Goal: Check status: Check status

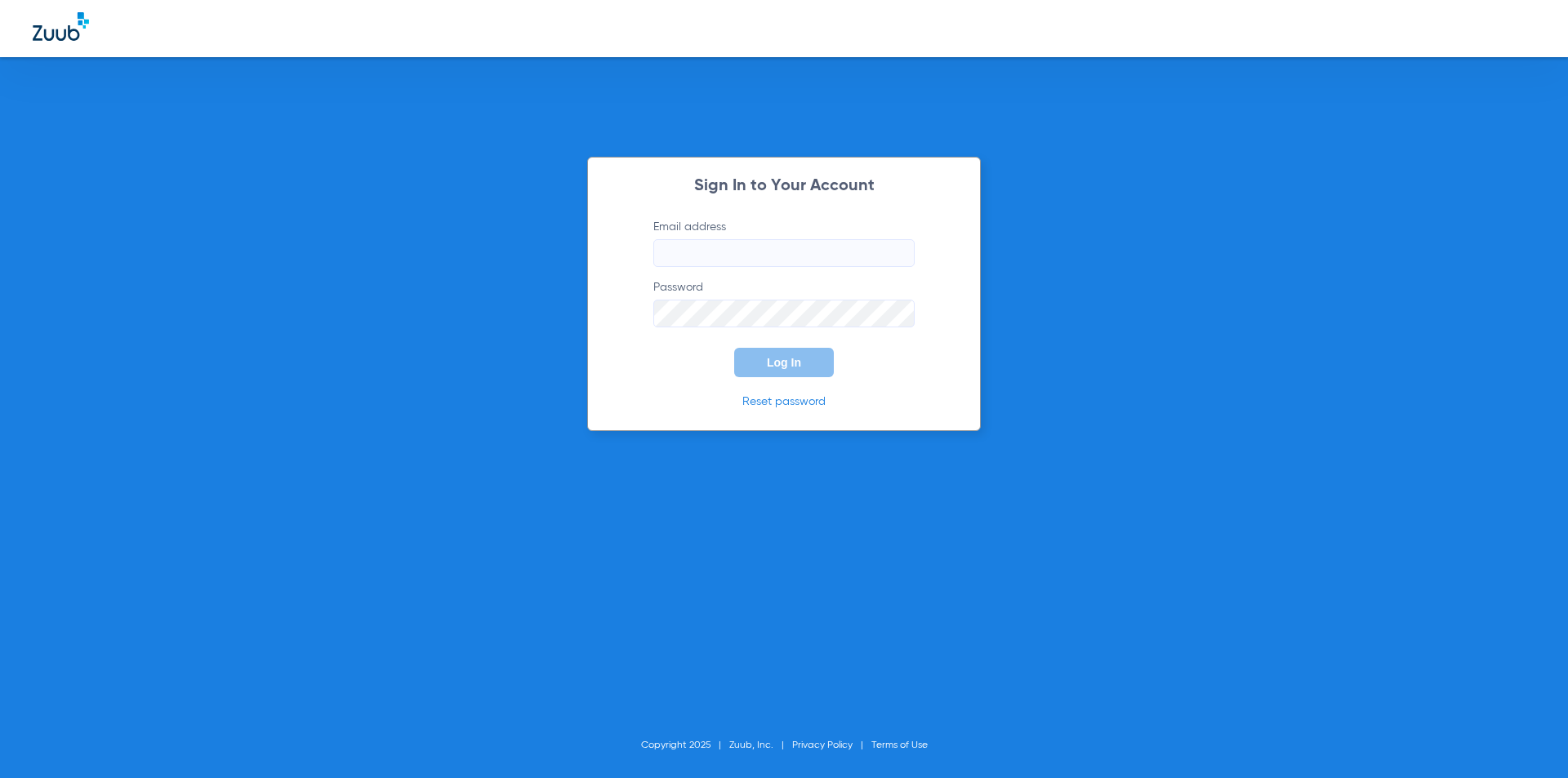
type input "[EMAIL_ADDRESS][DOMAIN_NAME]"
click at [790, 358] on span "Log In" at bounding box center [784, 362] width 34 height 13
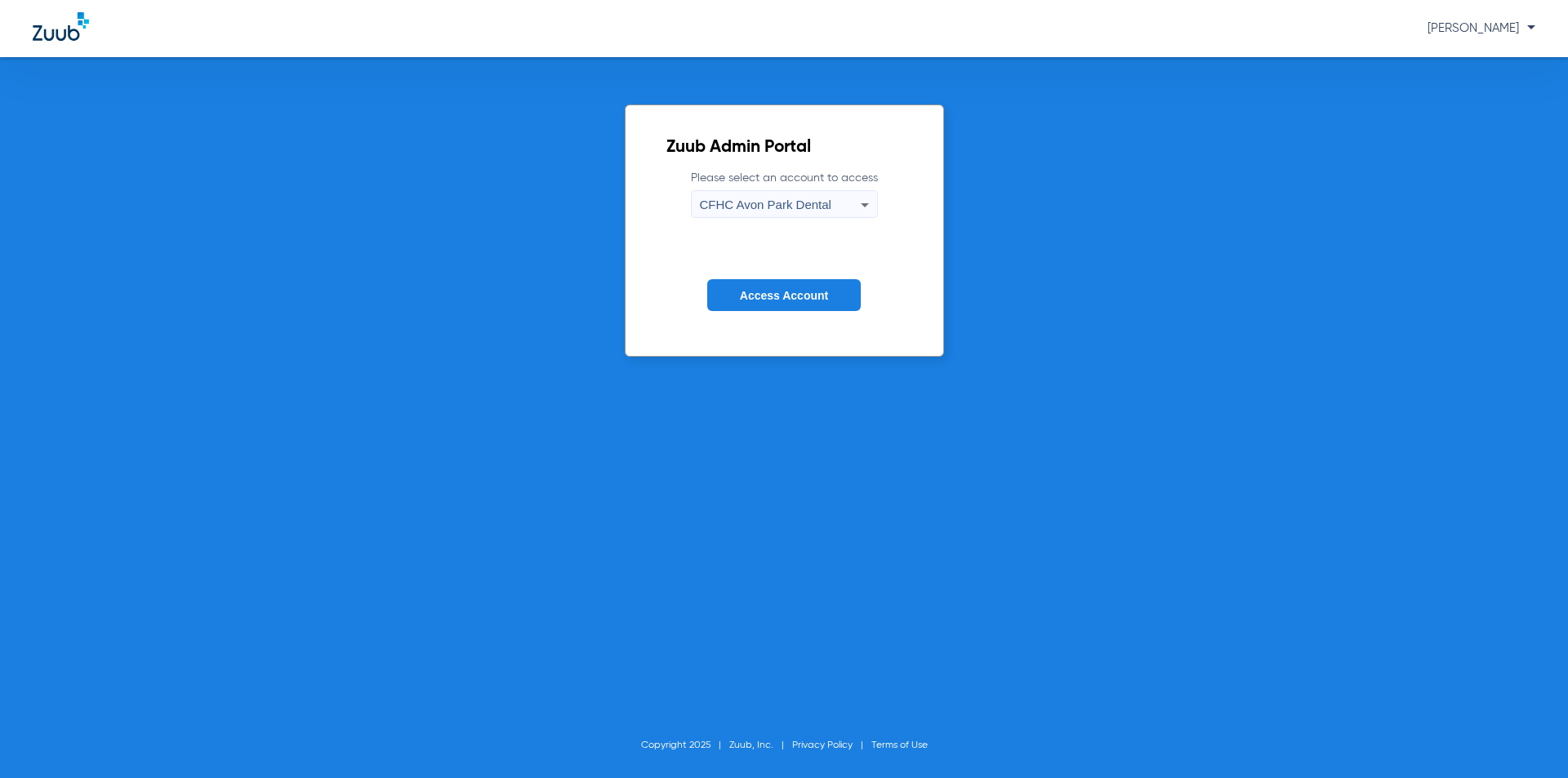
click at [807, 202] on span "CFHC Avon Park Dental" at bounding box center [765, 204] width 131 height 14
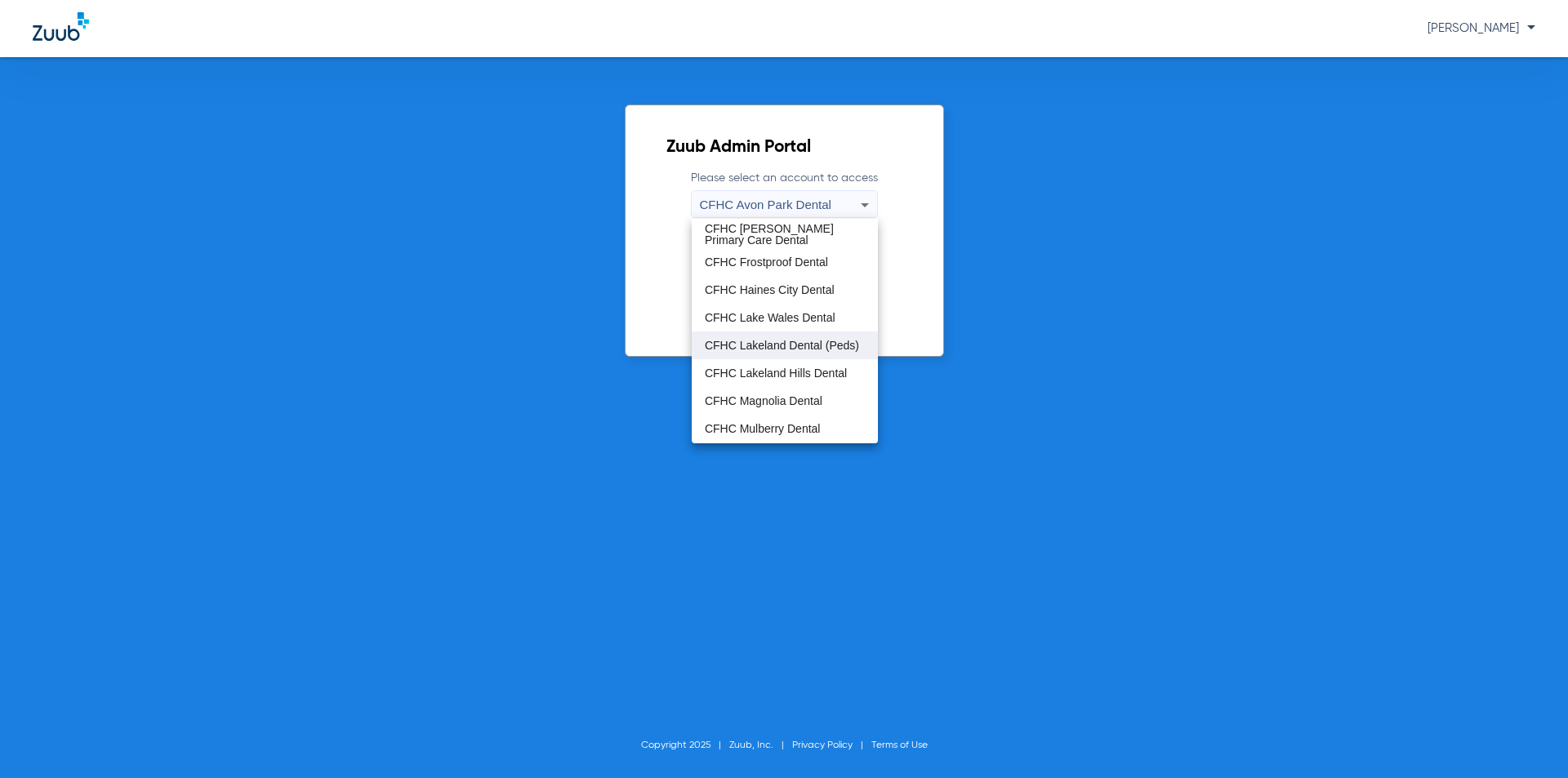
scroll to position [109, 0]
click at [774, 365] on mat-option "CFHC Mulberry Dental" at bounding box center [784, 373] width 186 height 27
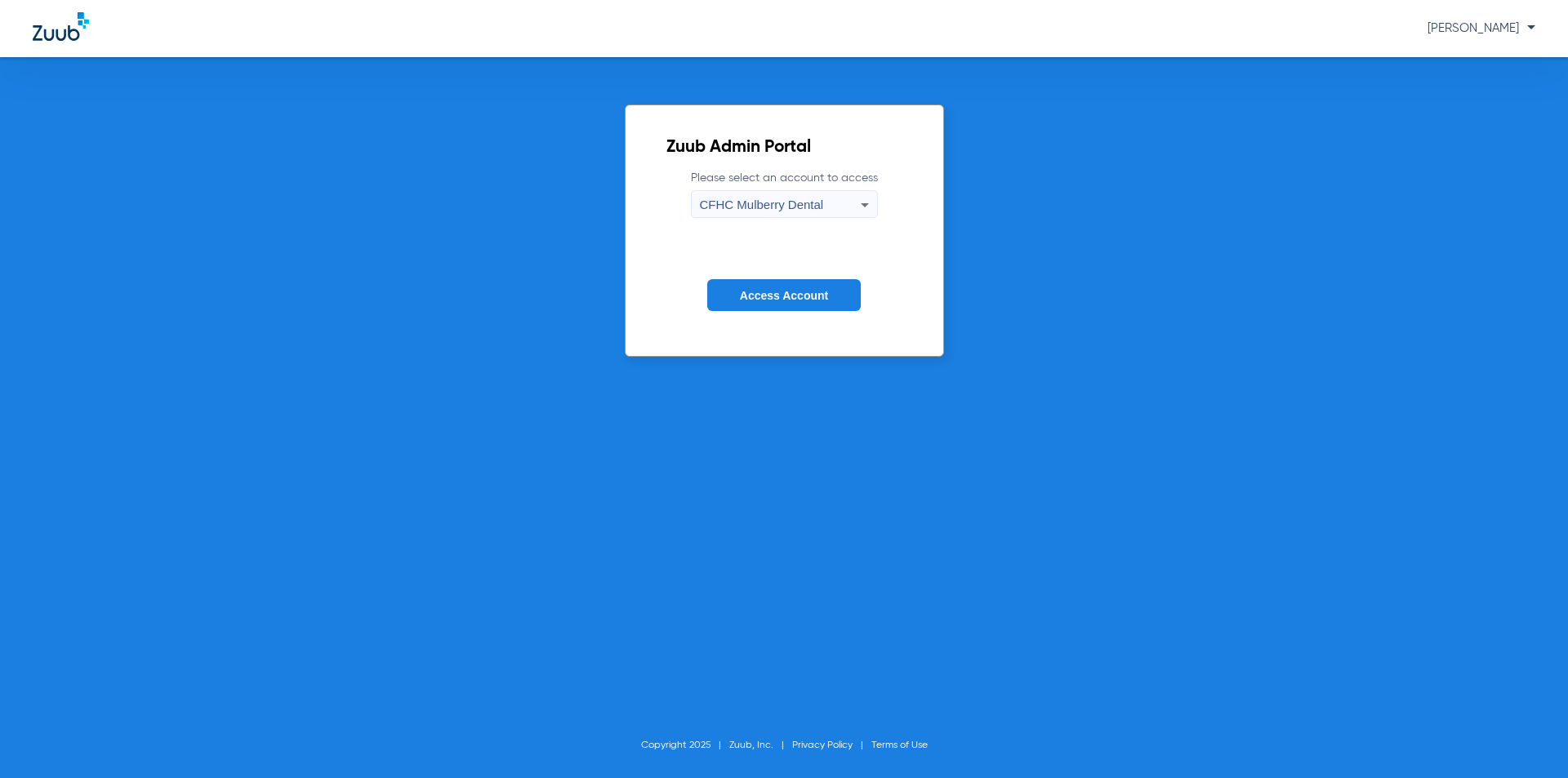
click at [786, 298] on span "Access Account" at bounding box center [784, 296] width 88 height 13
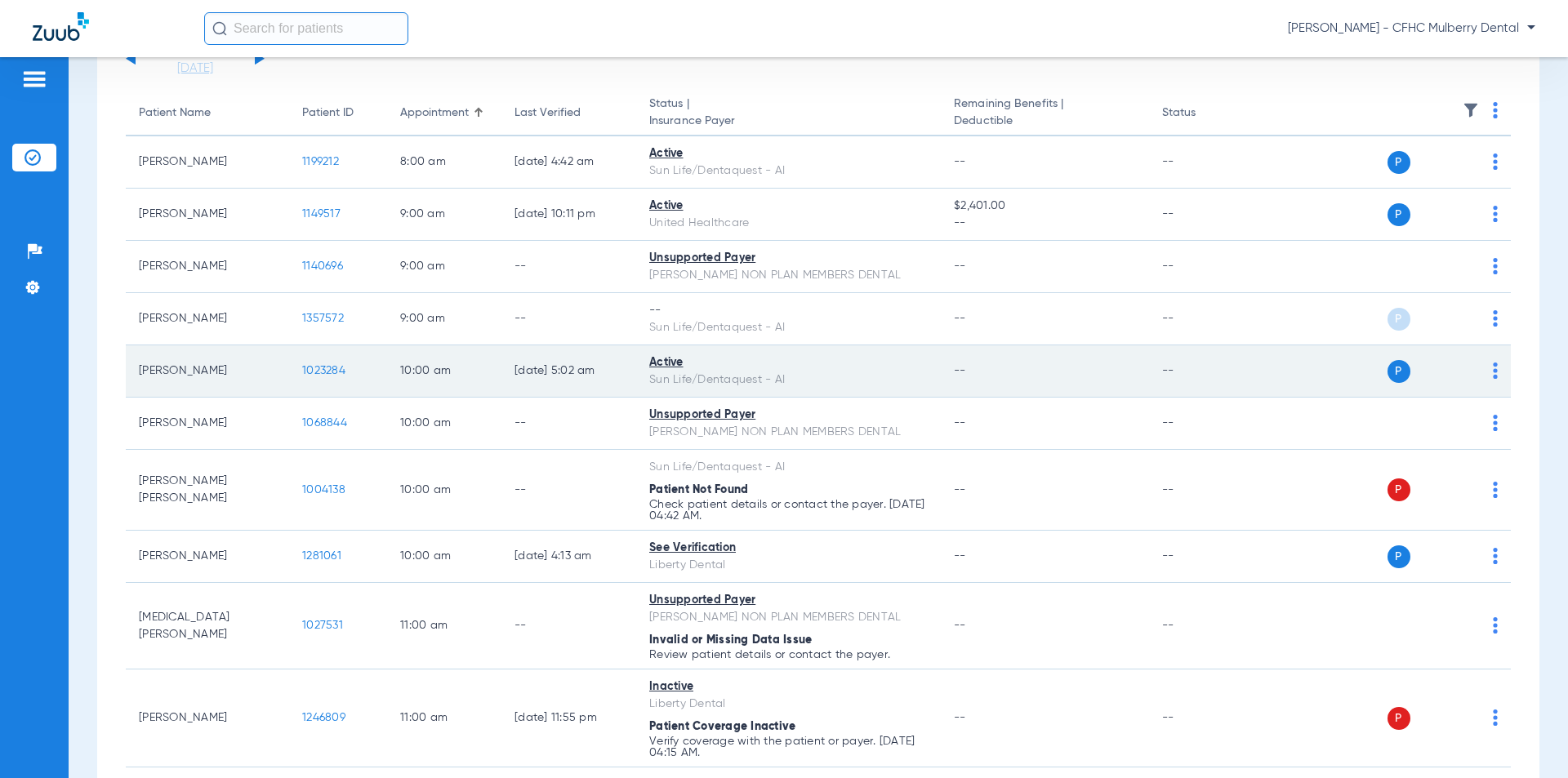
scroll to position [164, 0]
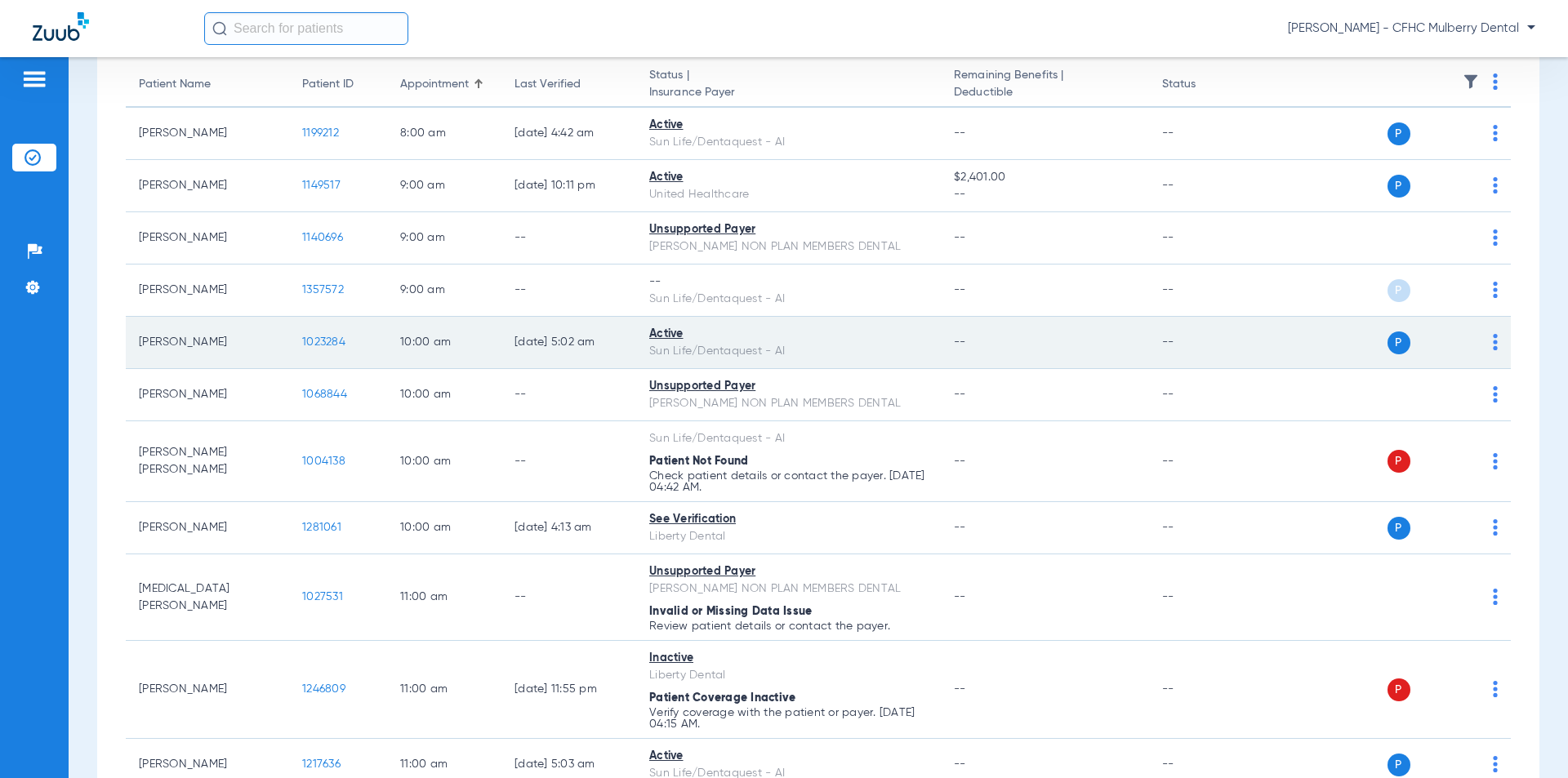
click at [321, 341] on span "1023284" at bounding box center [324, 342] width 43 height 12
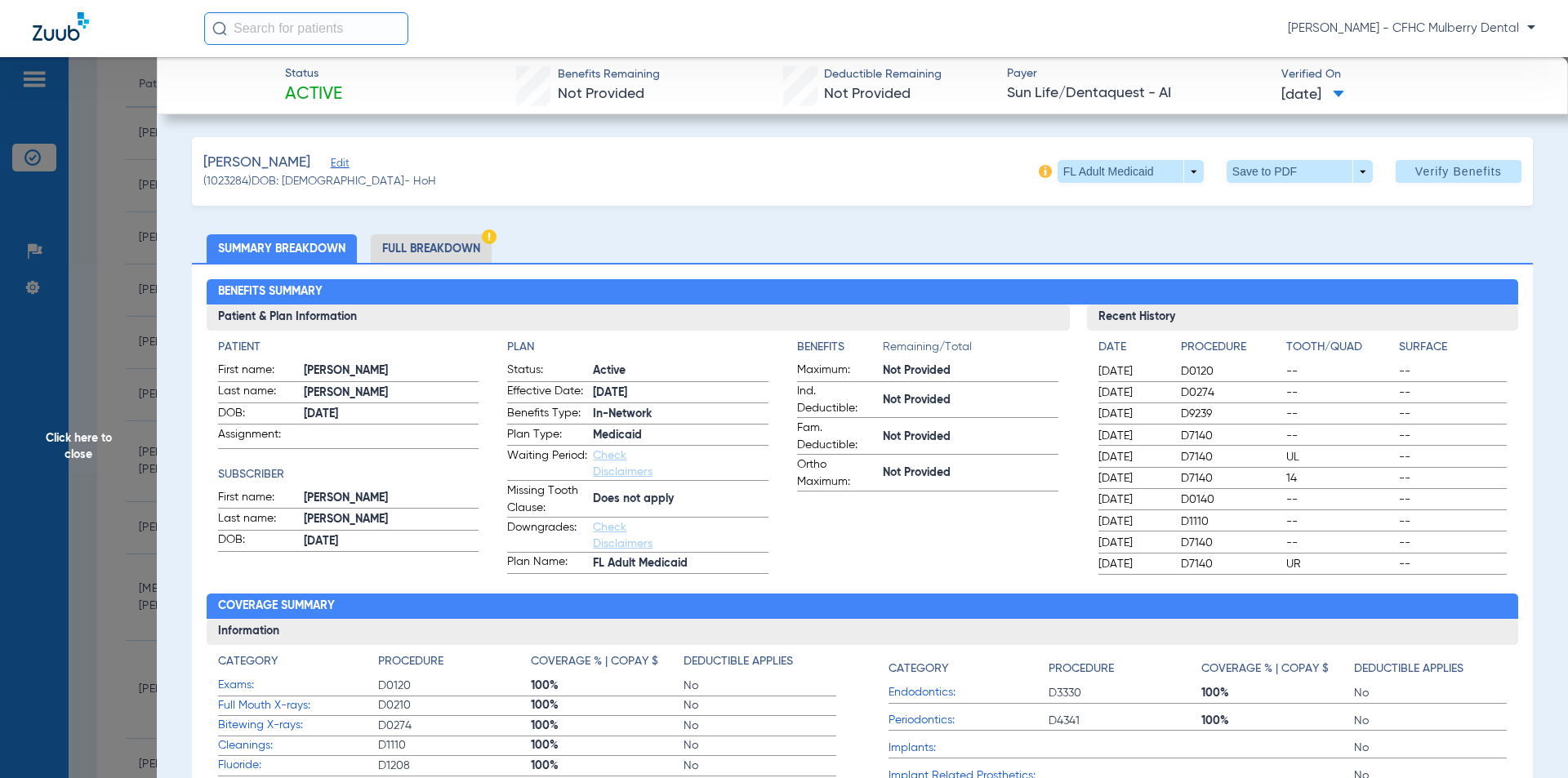
drag, startPoint x: 130, startPoint y: 326, endPoint x: 116, endPoint y: 335, distance: 16.6
click at [129, 327] on span "Click here to close" at bounding box center [78, 446] width 157 height 778
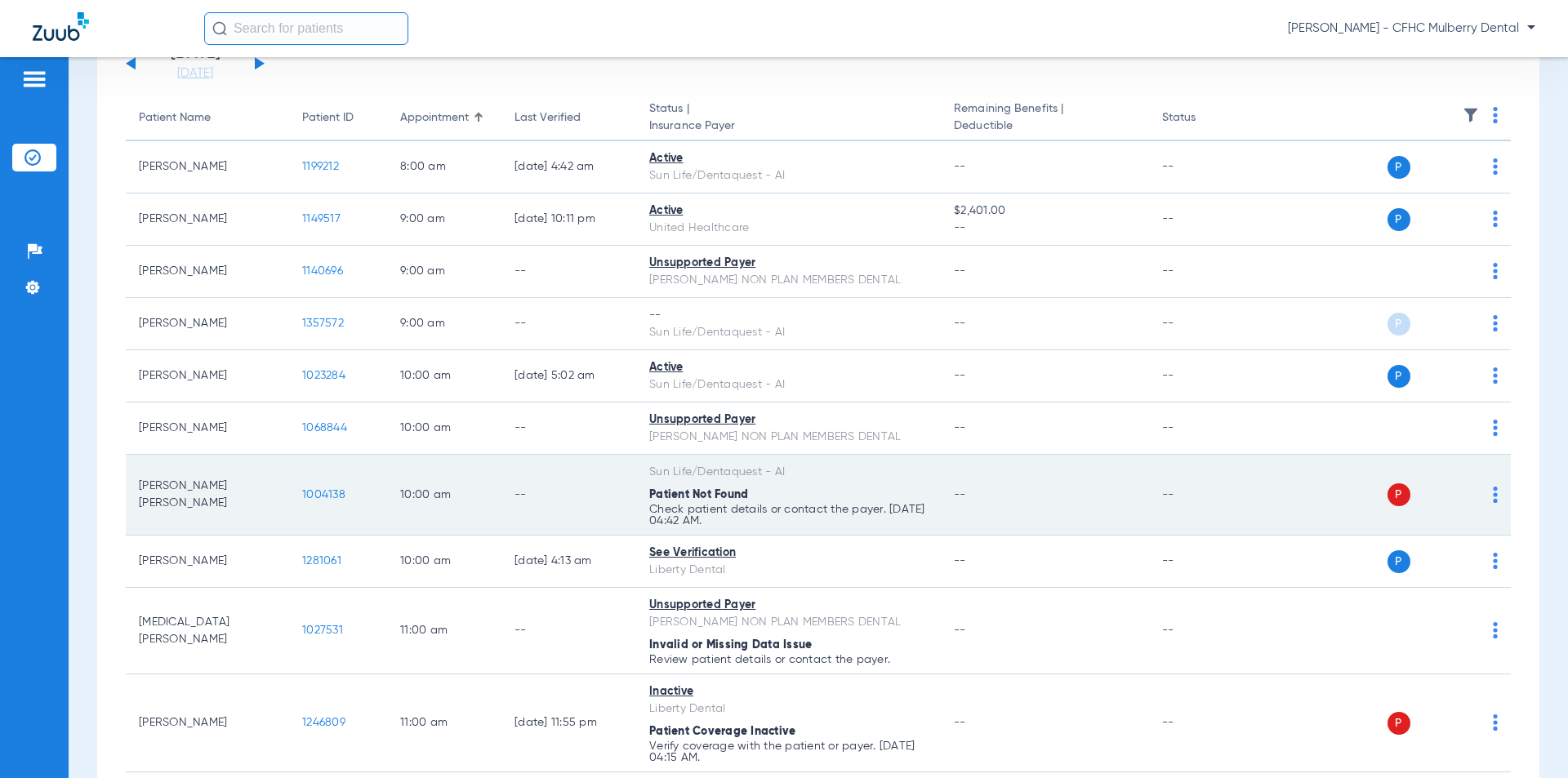
scroll to position [245, 0]
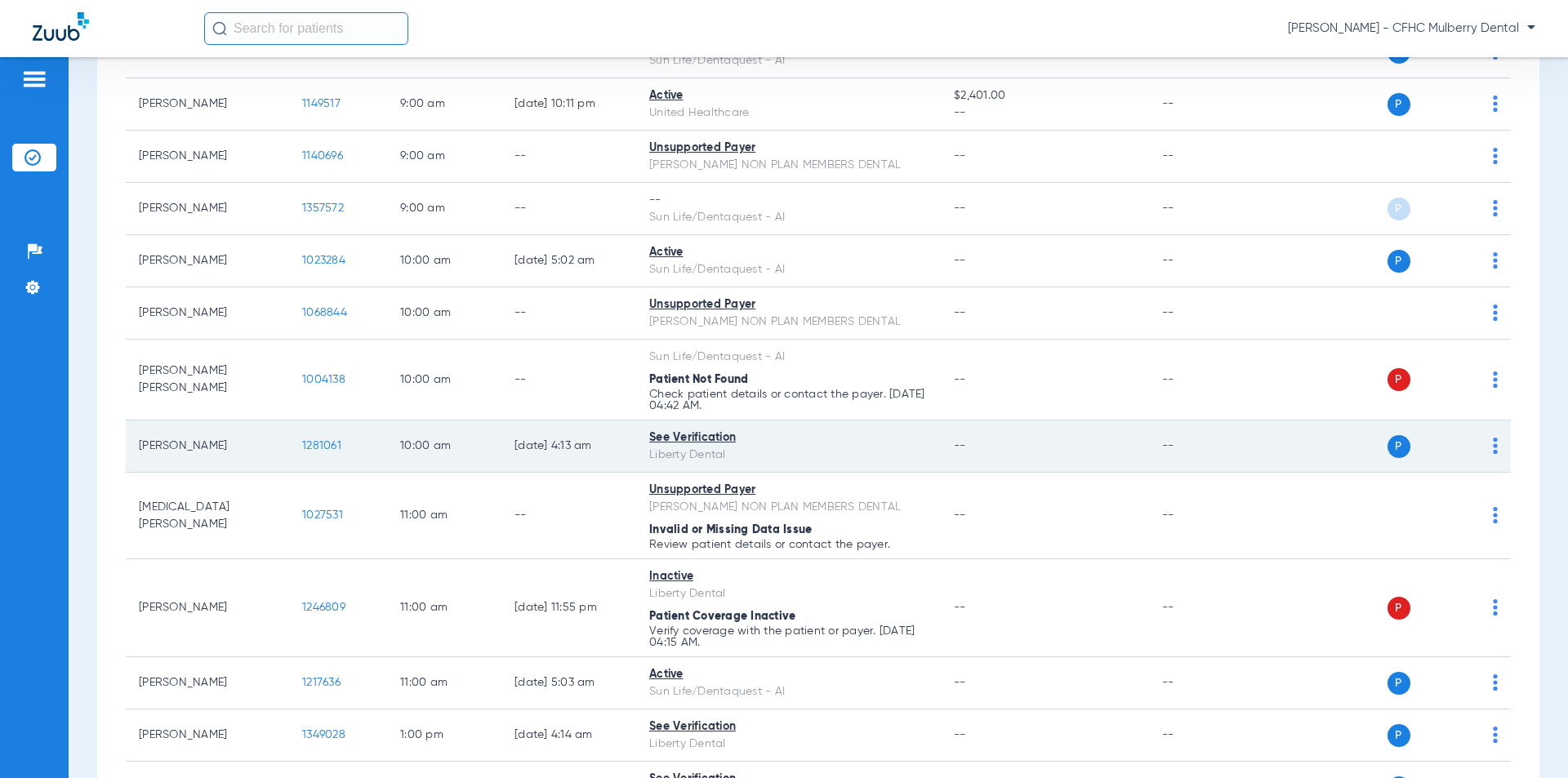
click at [311, 447] on span "1281061" at bounding box center [322, 446] width 39 height 12
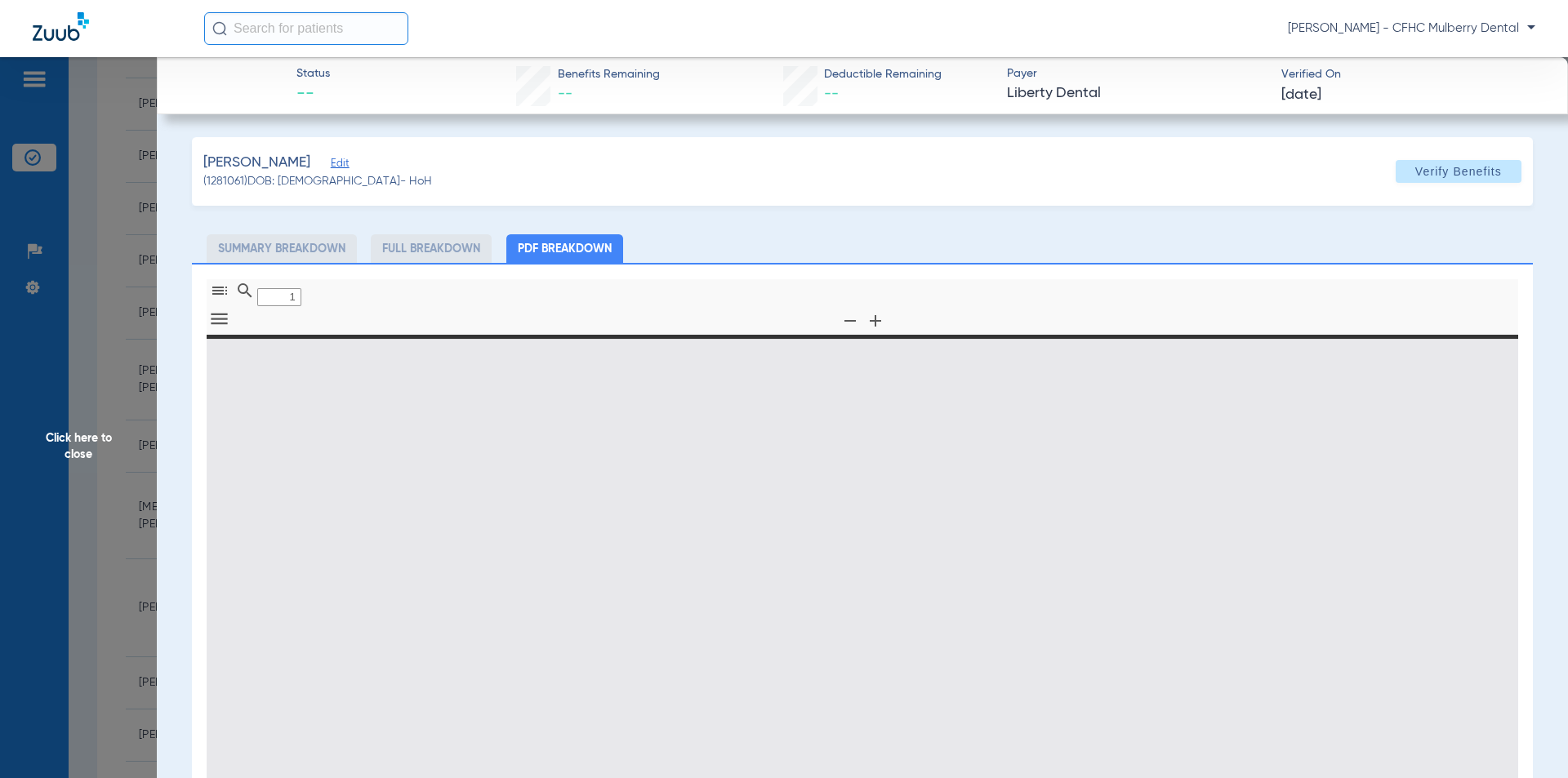
type input "0"
select select "page-width"
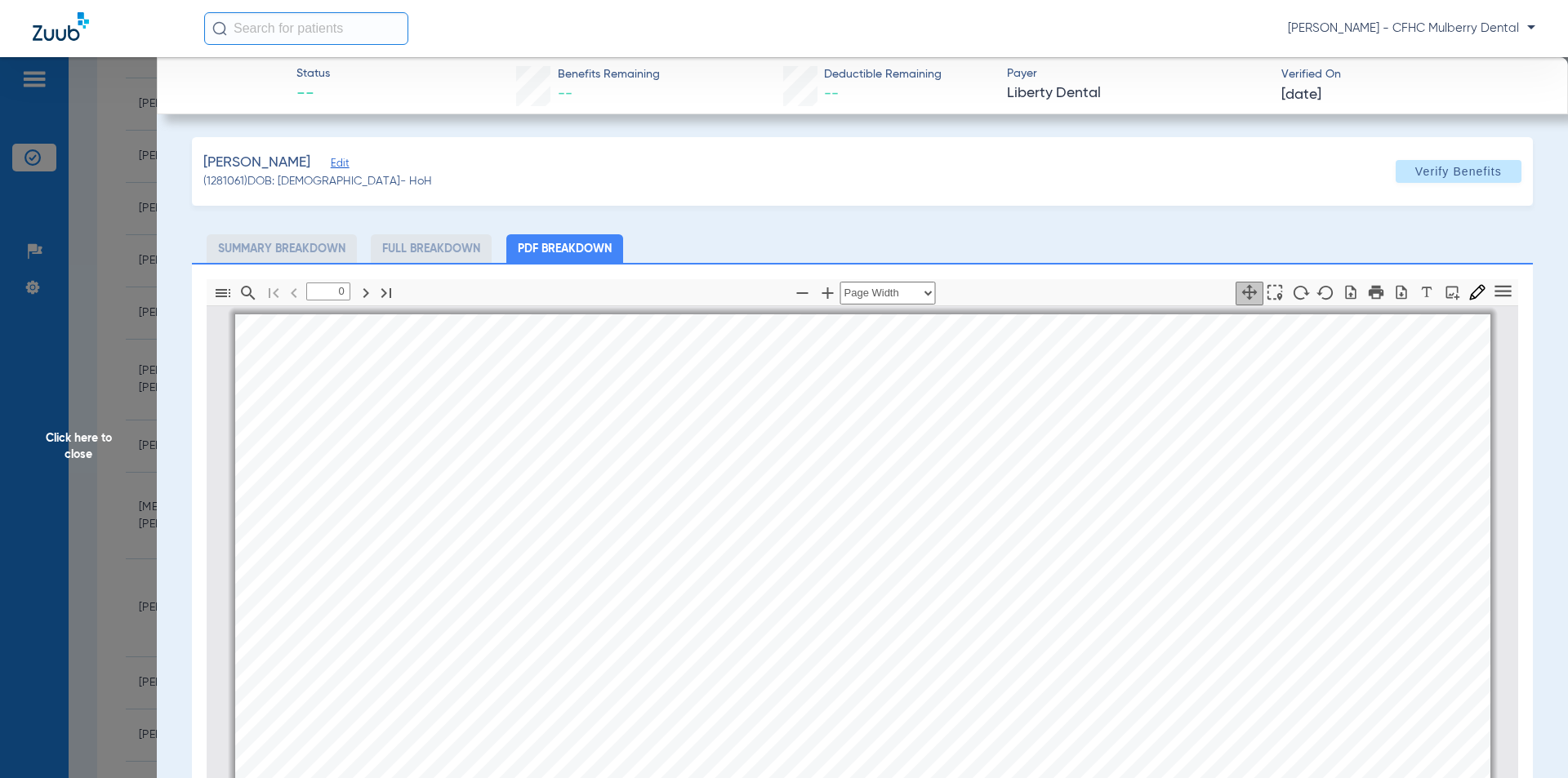
type input "1"
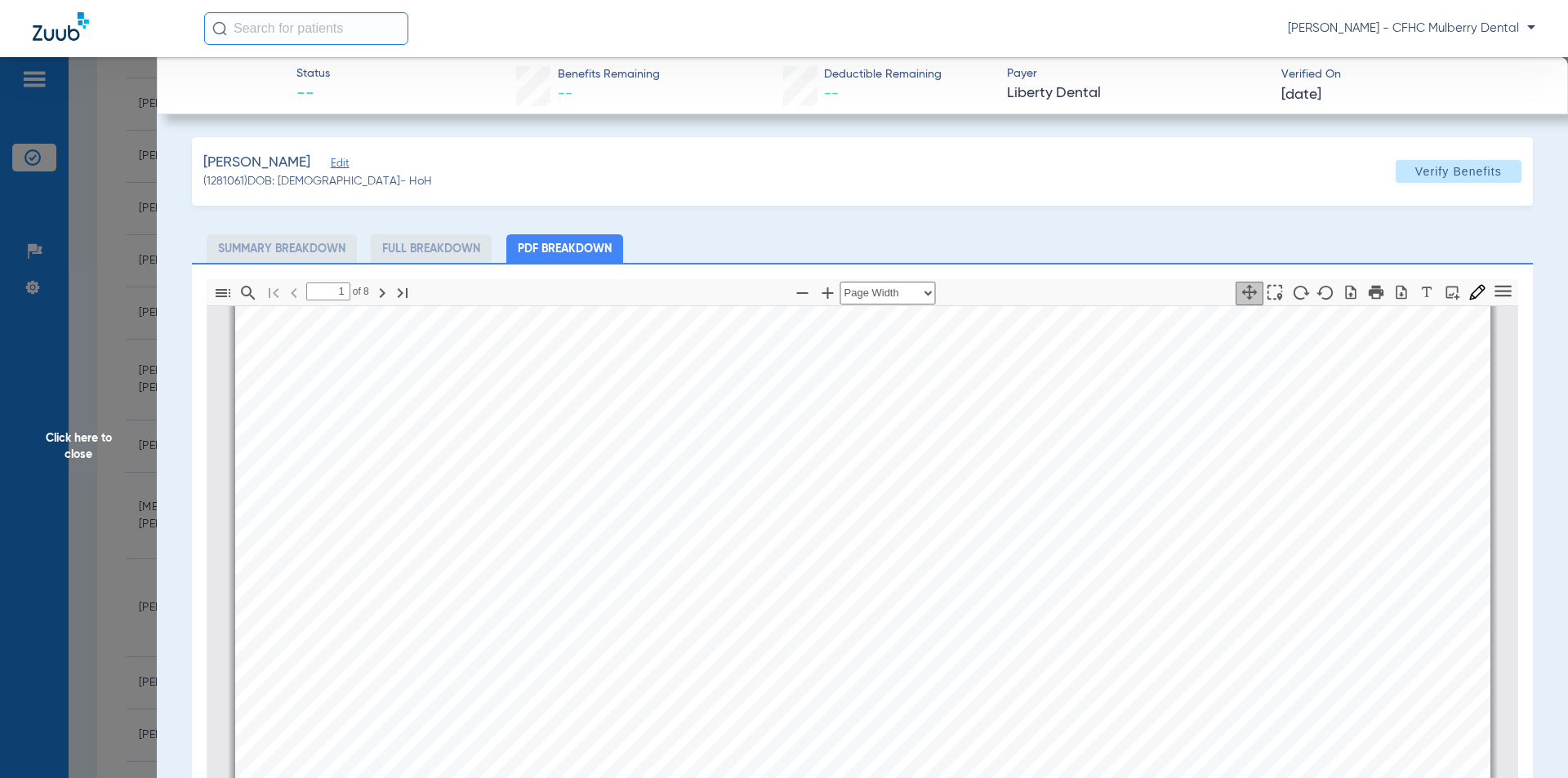
click at [130, 263] on span "Click here to close" at bounding box center [78, 446] width 157 height 778
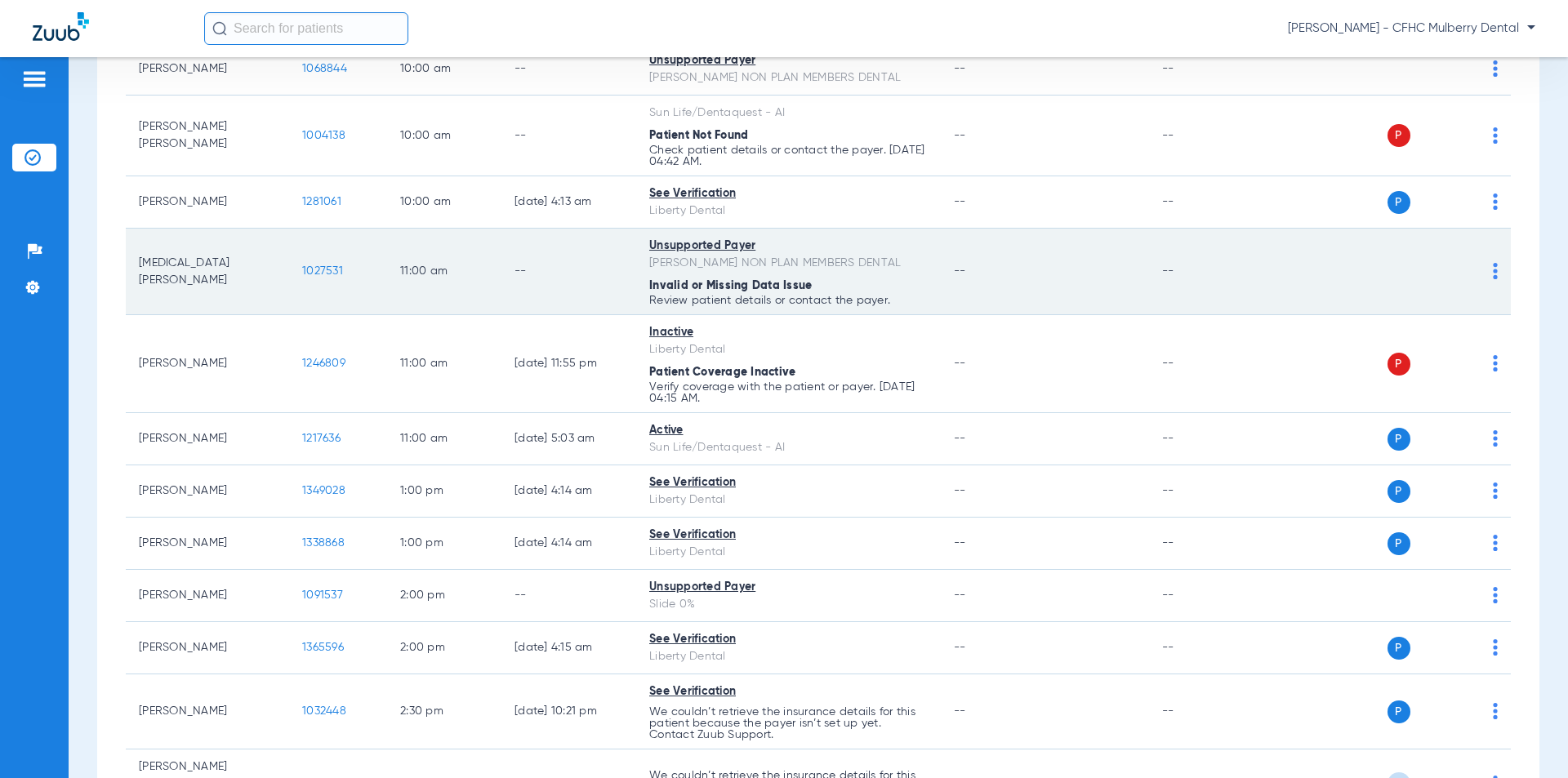
scroll to position [490, 0]
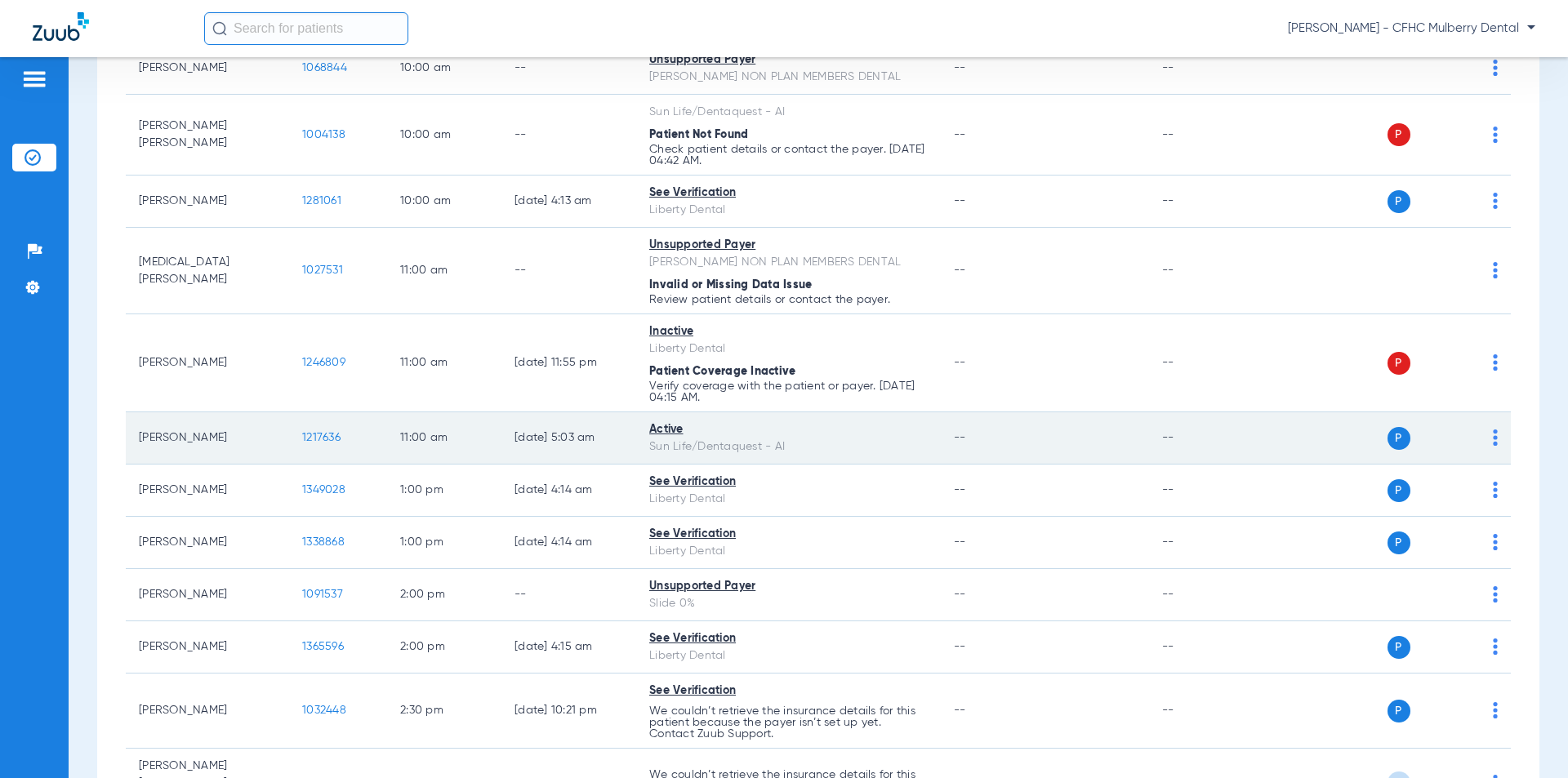
click at [319, 444] on span "1217636" at bounding box center [322, 438] width 38 height 12
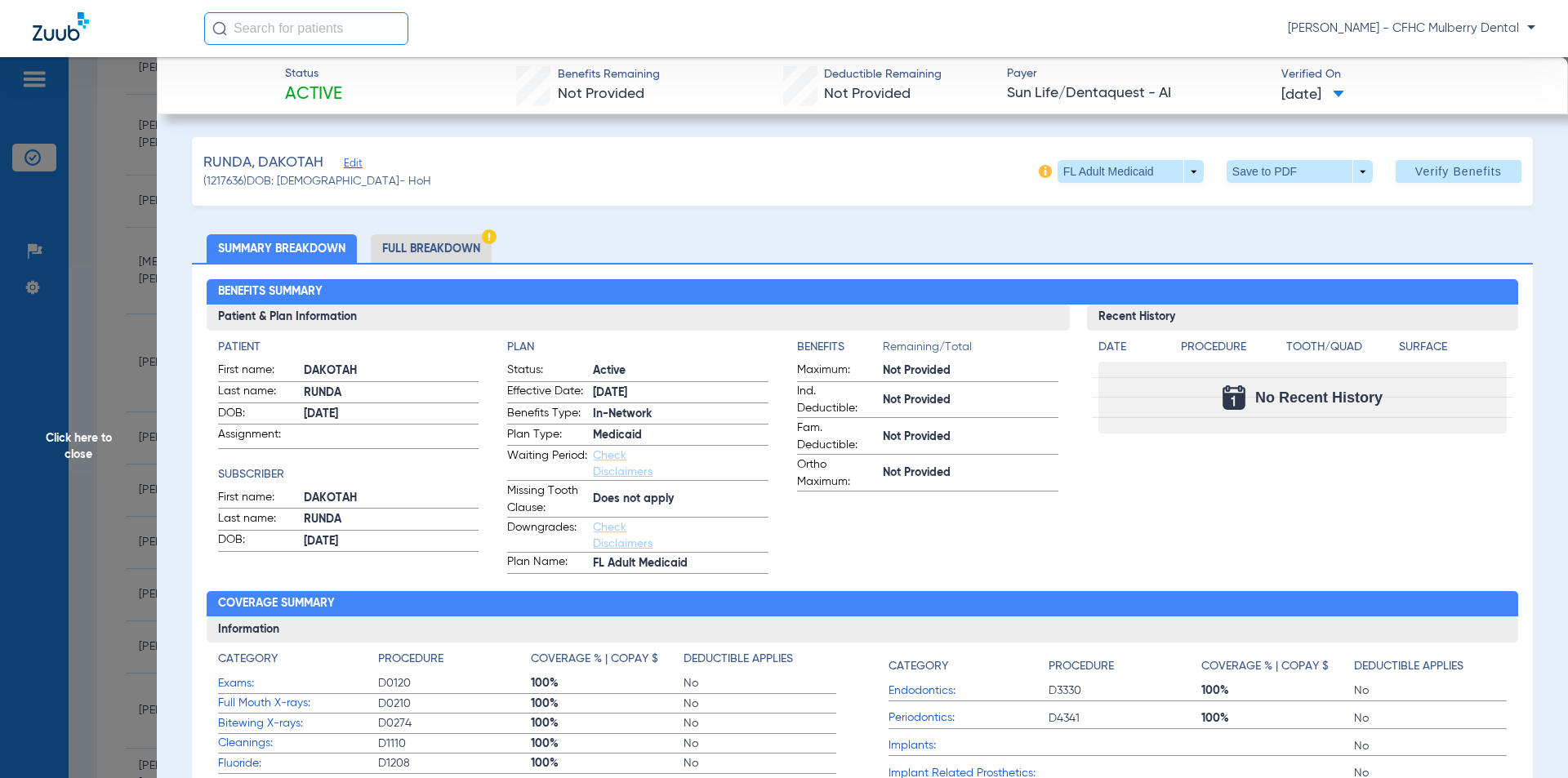
drag, startPoint x: 96, startPoint y: 304, endPoint x: 118, endPoint y: 326, distance: 31.1
click at [96, 305] on span "Click here to close" at bounding box center [78, 446] width 157 height 778
